Goal: Register for event/course

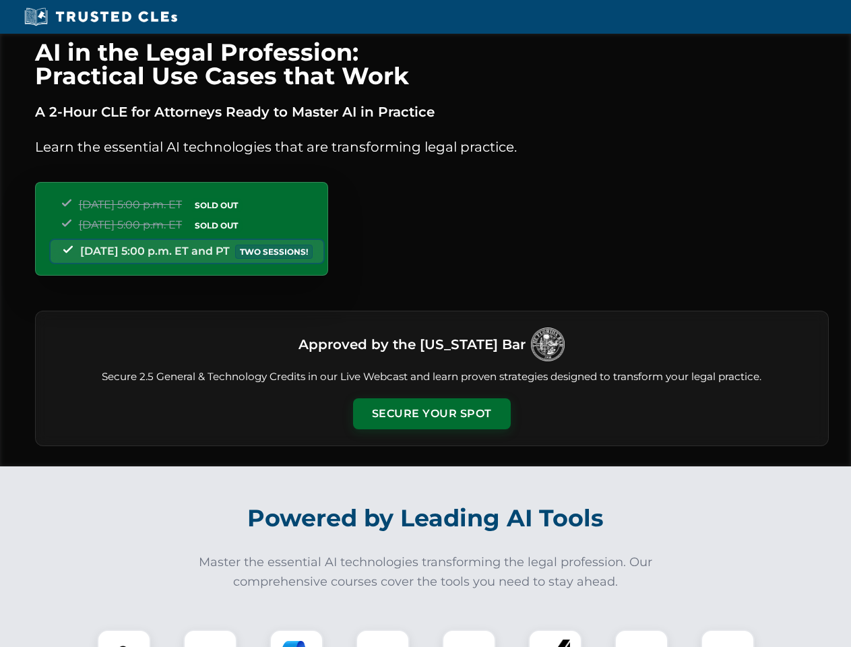
click at [431, 414] on button "Secure Your Spot" at bounding box center [432, 413] width 158 height 31
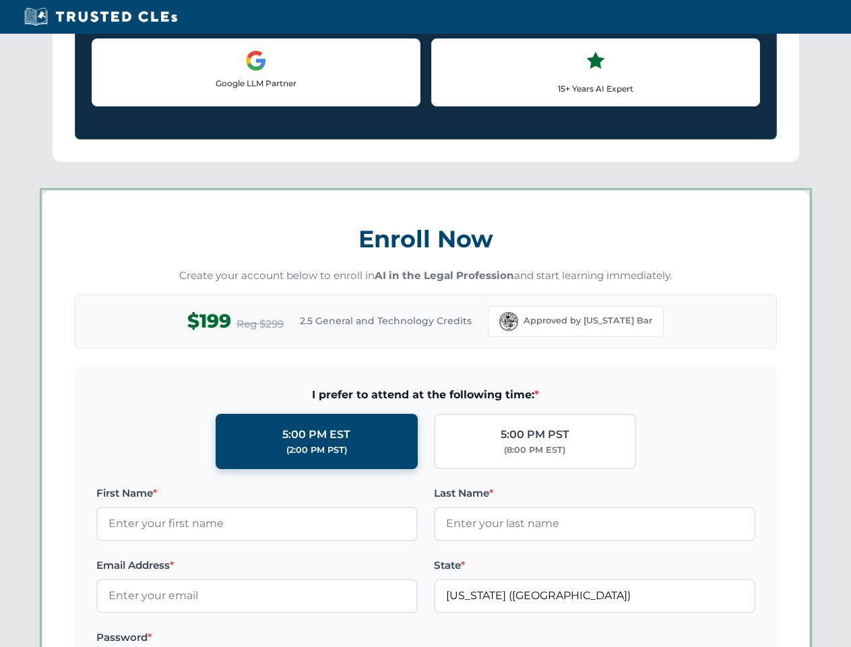
click at [296, 638] on label "Password *" at bounding box center [256, 637] width 321 height 16
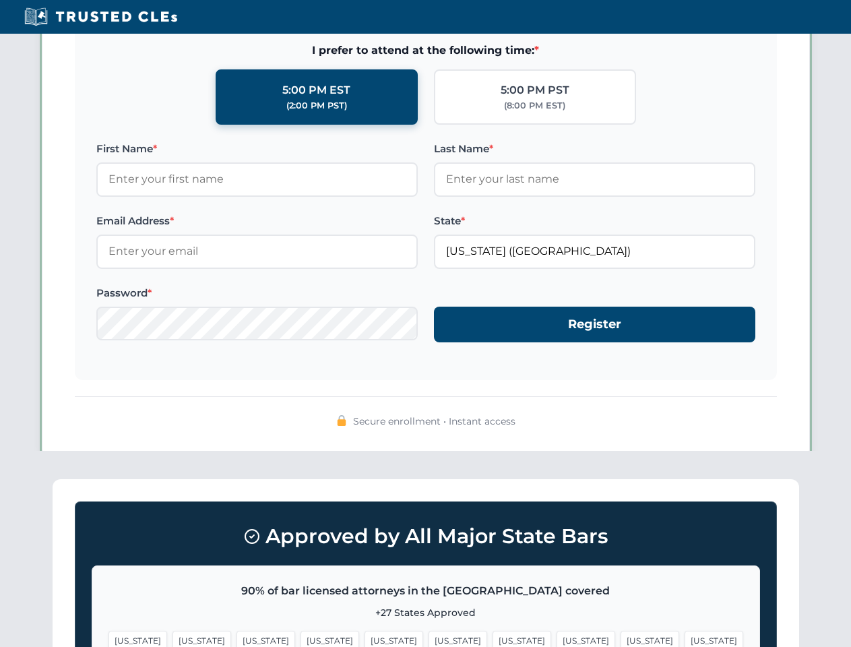
click at [620, 638] on span "[US_STATE]" at bounding box center [649, 641] width 59 height 20
